Goal: Information Seeking & Learning: Learn about a topic

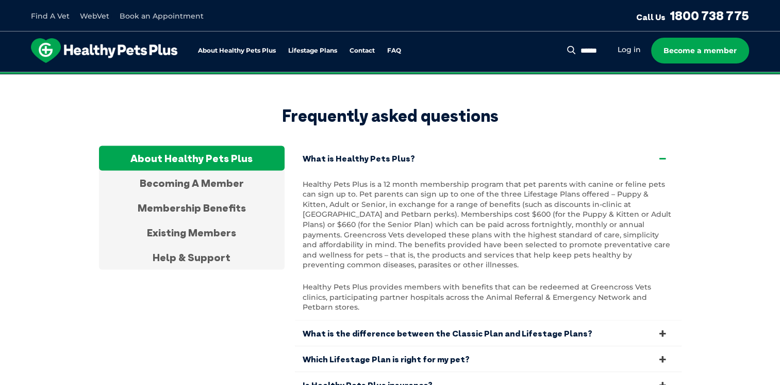
scroll to position [1889, 0]
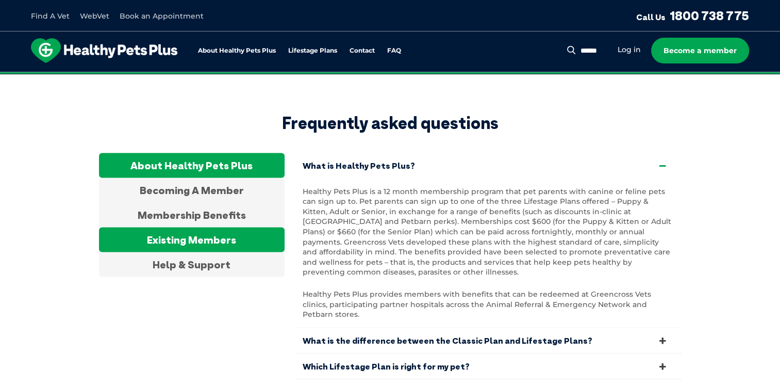
click at [231, 234] on div "Existing Members" at bounding box center [192, 239] width 186 height 25
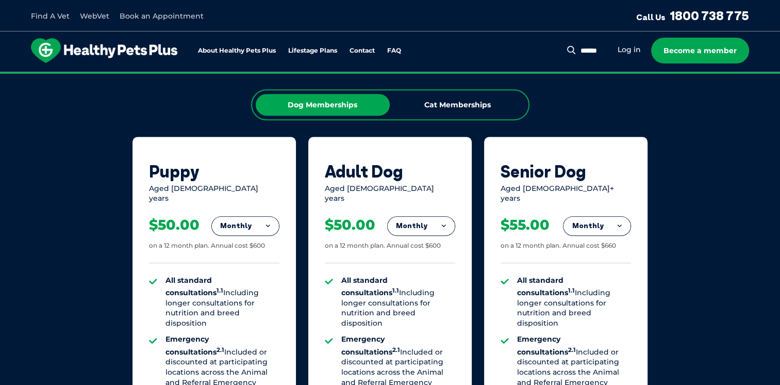
scroll to position [645, 0]
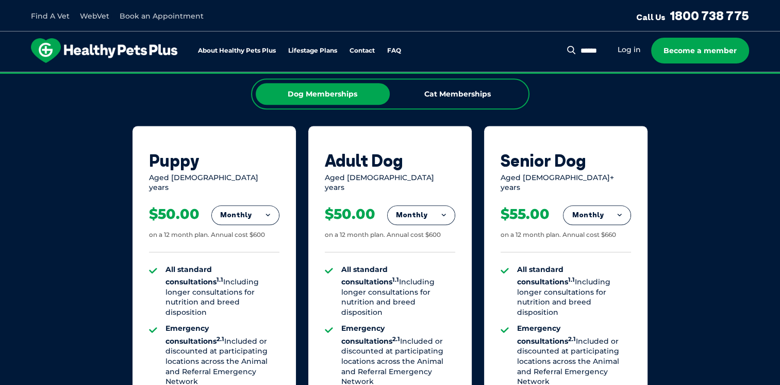
click at [235, 209] on button "Monthly" at bounding box center [245, 215] width 67 height 19
click at [234, 228] on li "Fortnightly" at bounding box center [245, 236] width 67 height 25
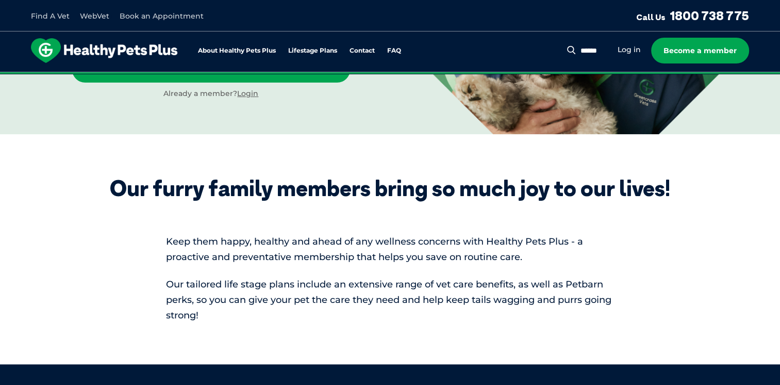
scroll to position [233, 0]
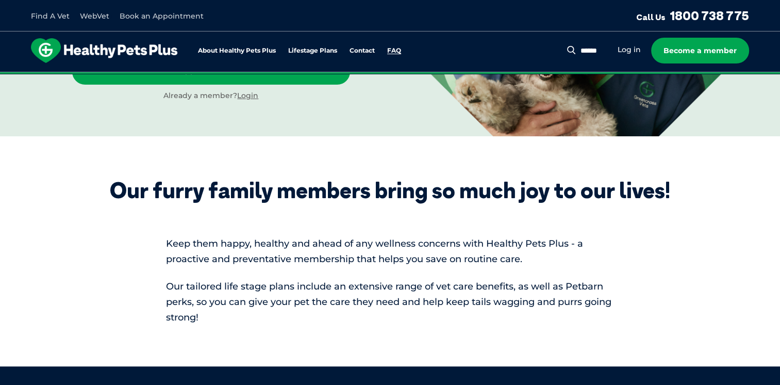
click at [396, 48] on link "FAQ" at bounding box center [394, 50] width 14 height 7
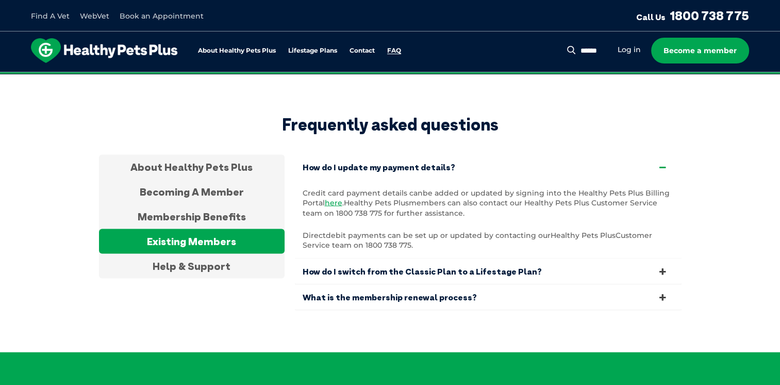
scroll to position [1912, 0]
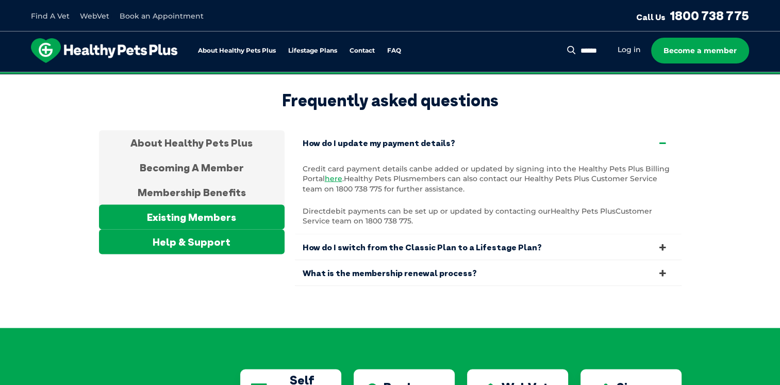
click at [243, 236] on div "Help & Support" at bounding box center [192, 241] width 186 height 25
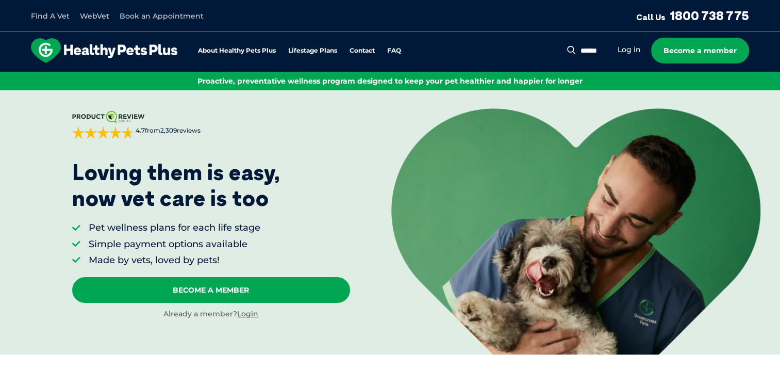
scroll to position [0, 0]
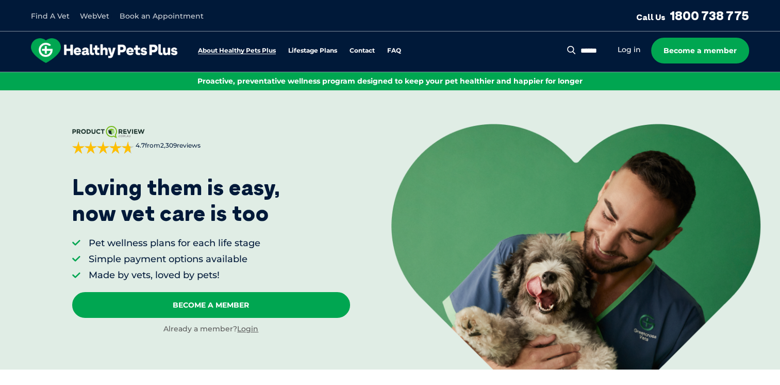
click at [243, 53] on link "About Healthy Pets Plus" at bounding box center [237, 50] width 78 height 7
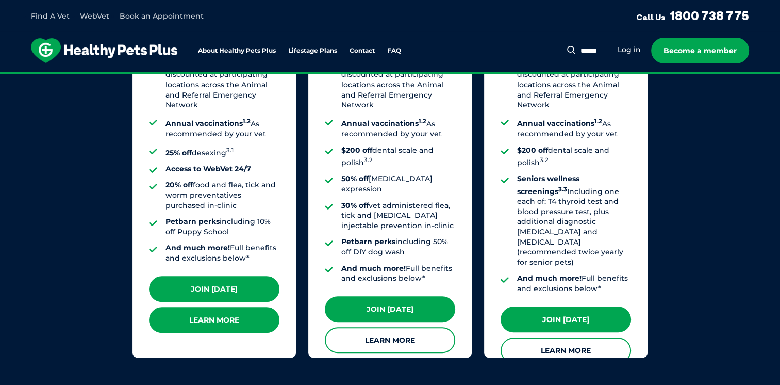
scroll to position [922, 0]
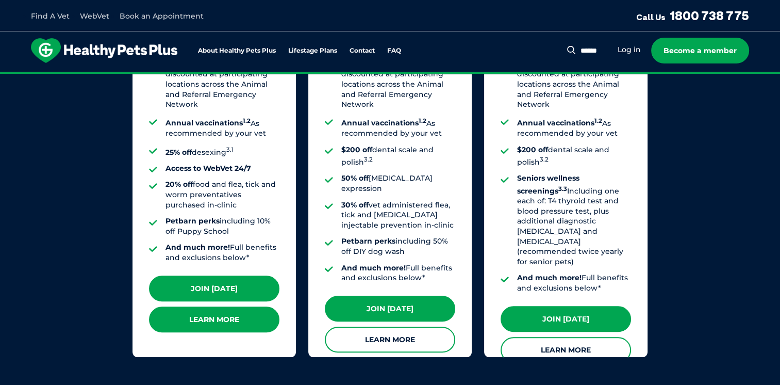
click at [223, 321] on link "Learn More" at bounding box center [214, 319] width 130 height 26
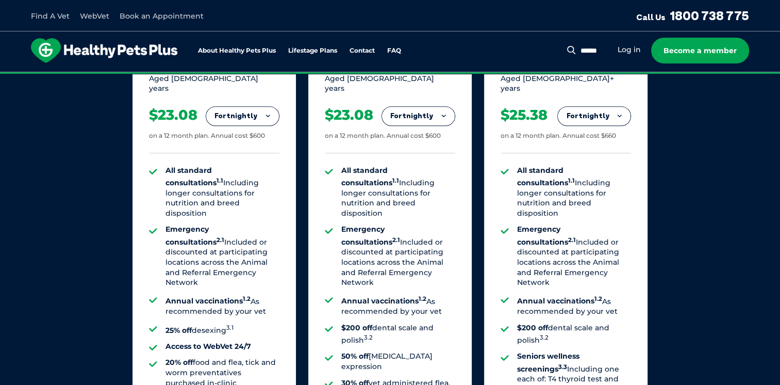
scroll to position [744, 0]
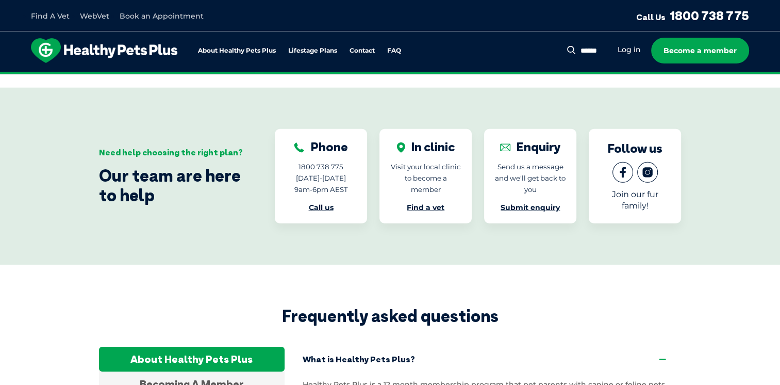
scroll to position [3263, 0]
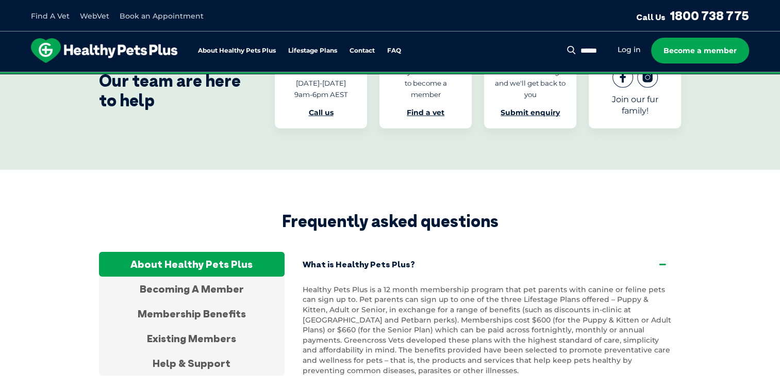
click at [256, 276] on div "Becoming A Member" at bounding box center [192, 288] width 186 height 25
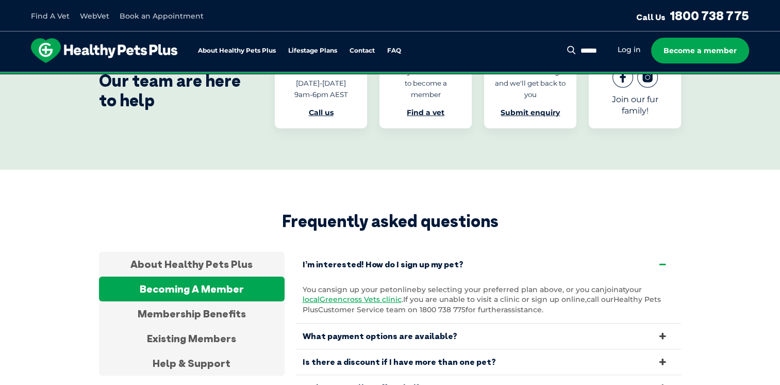
scroll to position [3328, 0]
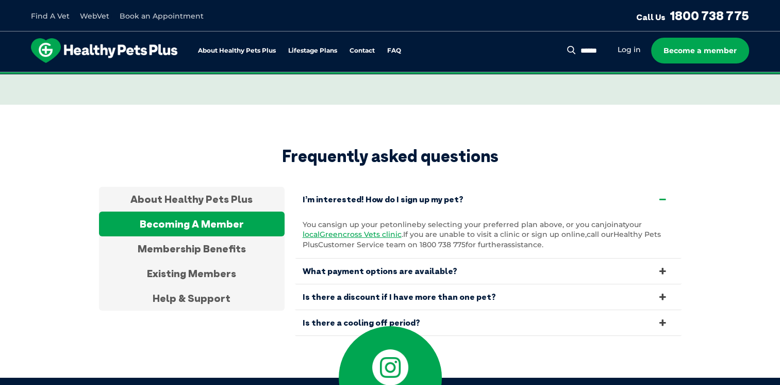
click at [443, 310] on link "Is there a cooling off period?" at bounding box center [488, 322] width 387 height 25
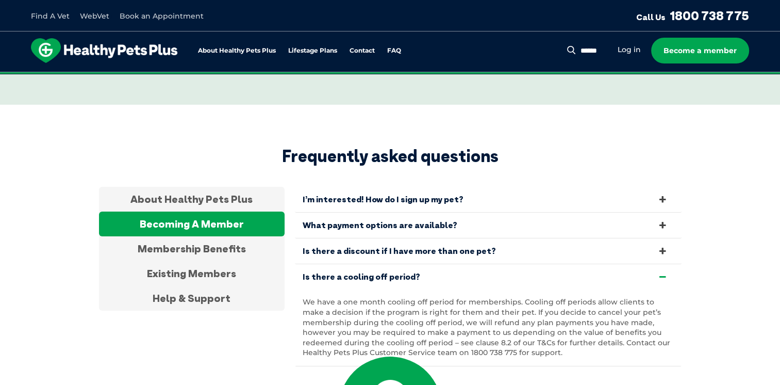
click at [386, 238] on link "Is there a discount if I have more than one pet?" at bounding box center [488, 250] width 387 height 25
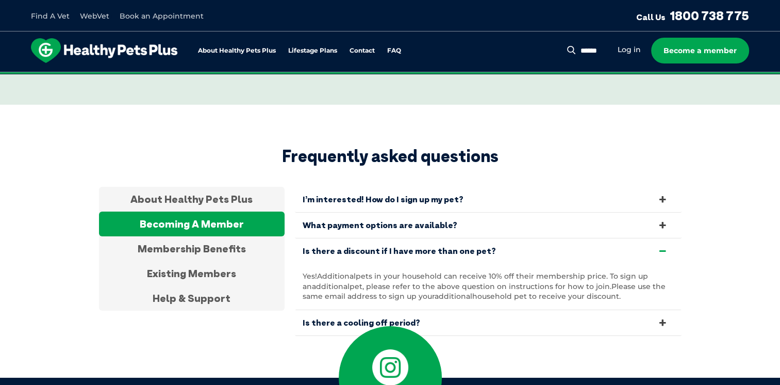
click at [381, 212] on link "What payment options are available?" at bounding box center [488, 224] width 387 height 25
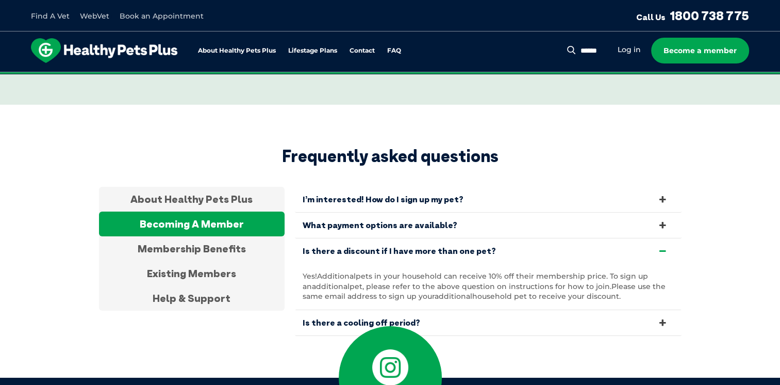
click at [432, 212] on link "What payment options are available?" at bounding box center [488, 224] width 387 height 25
